Goal: Transaction & Acquisition: Purchase product/service

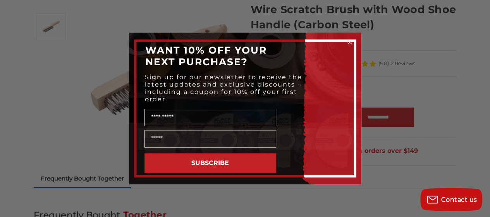
drag, startPoint x: 491, startPoint y: 32, endPoint x: 488, endPoint y: 47, distance: 15.8
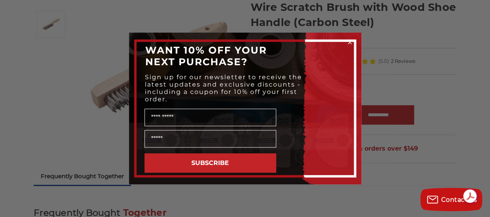
click at [350, 43] on icon "Close dialog" at bounding box center [350, 42] width 8 height 8
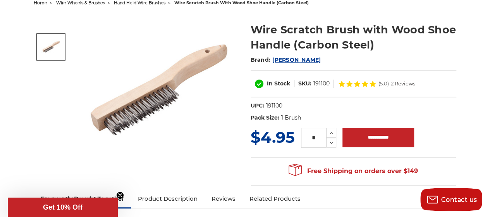
scroll to position [0, 0]
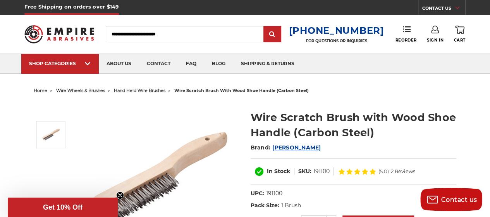
drag, startPoint x: 421, startPoint y: 1, endPoint x: 176, endPoint y: 119, distance: 271.9
click at [176, 119] on img at bounding box center [159, 178] width 155 height 155
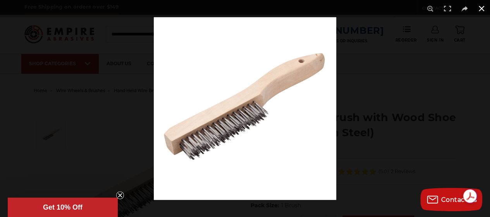
click at [481, 9] on button at bounding box center [481, 8] width 17 height 17
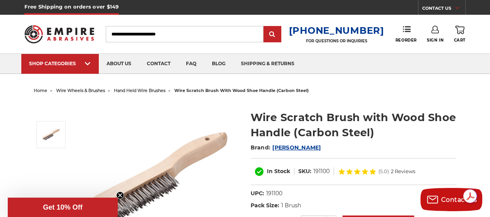
click at [181, 145] on img at bounding box center [159, 178] width 155 height 155
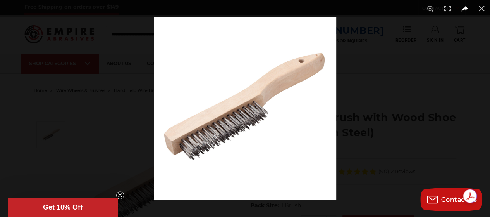
click at [460, 10] on button at bounding box center [464, 8] width 17 height 17
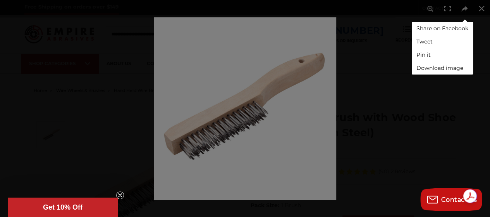
click at [480, 7] on div "Share on Facebook Tweet Pin it Download image" at bounding box center [245, 108] width 490 height 217
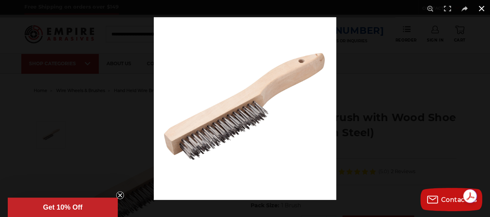
click at [479, 7] on button at bounding box center [481, 8] width 17 height 17
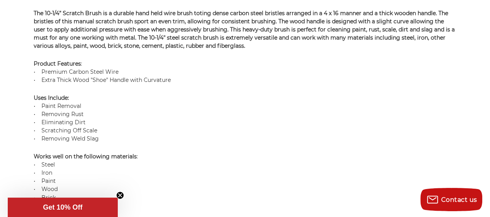
scroll to position [520, 0]
